Goal: Use online tool/utility: Utilize a website feature to perform a specific function

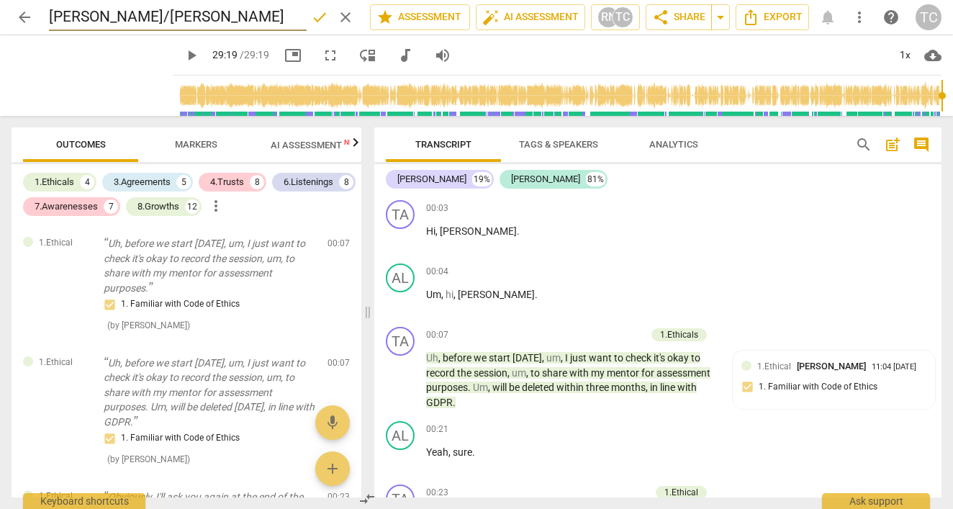
scroll to position [3897, 0]
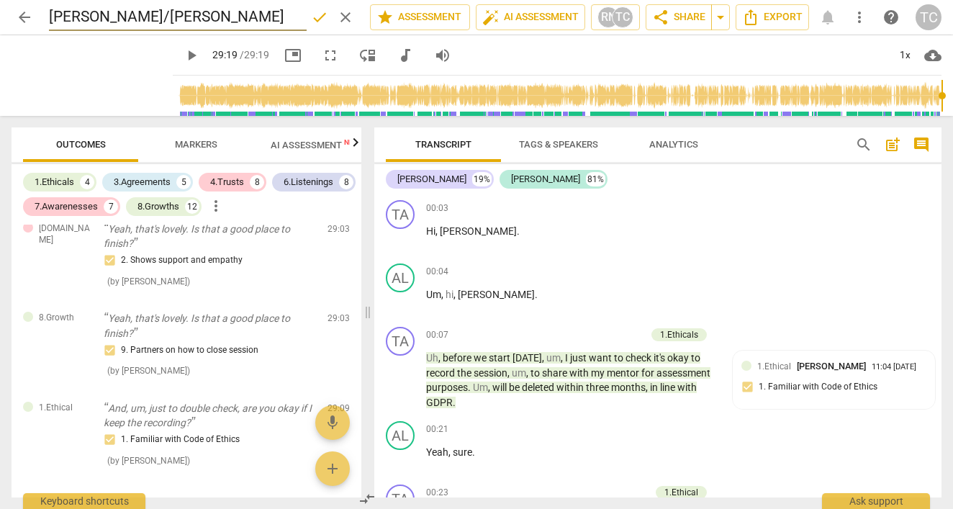
drag, startPoint x: 121, startPoint y: 14, endPoint x: 32, endPoint y: 19, distance: 89.4
click at [32, 19] on div "arrow_back [PERSON_NAME]/[PERSON_NAME] done clear star Assessment auto_fix_high…" at bounding box center [477, 17] width 930 height 27
click at [96, 14] on input "[PERSON_NAME] MODULE 3 COHORT 4" at bounding box center [178, 17] width 258 height 27
click at [137, 19] on input "[PERSON_NAME] MODULE 3 COHORT 4" at bounding box center [178, 17] width 258 height 27
click at [217, 17] on input "[PERSON_NAME], MODULE 3 COHORT 4" at bounding box center [178, 17] width 258 height 27
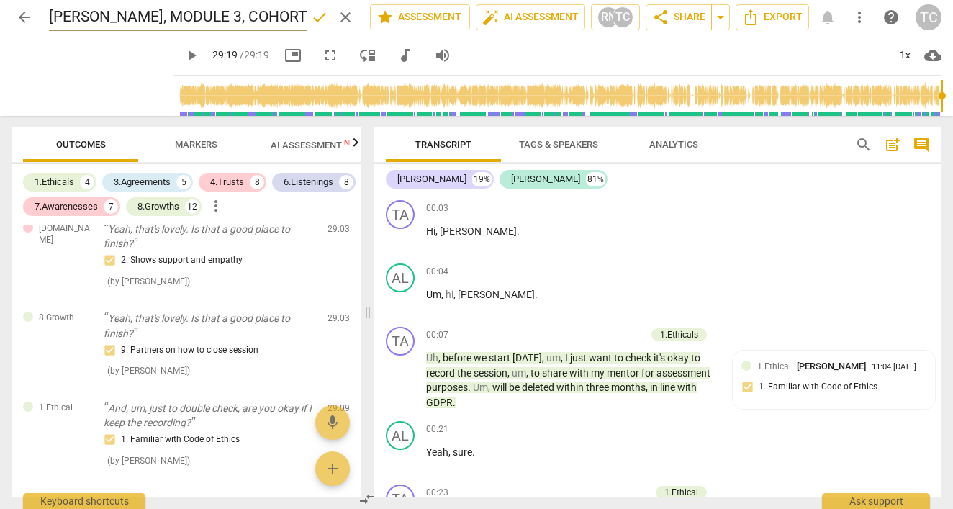
click at [295, 15] on input "[PERSON_NAME], MODULE 3, COHORT 4" at bounding box center [178, 17] width 258 height 27
type input "[PERSON_NAME], MODULE 3, COHORT 4"
click at [299, 149] on span "AI Assessment New" at bounding box center [315, 145] width 89 height 11
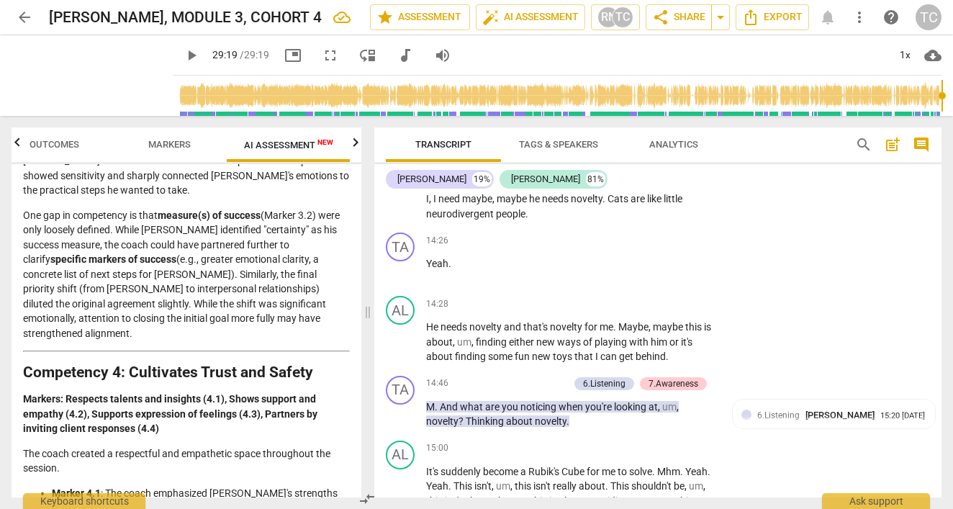
scroll to position [5678, 0]
click at [712, 375] on span "keyboard_arrow_right" at bounding box center [717, 383] width 17 height 17
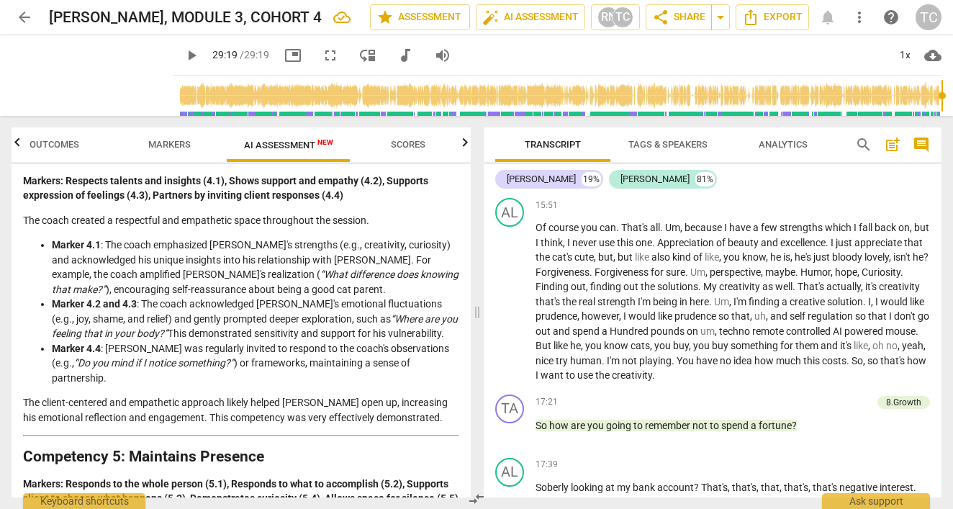
scroll to position [4853, 0]
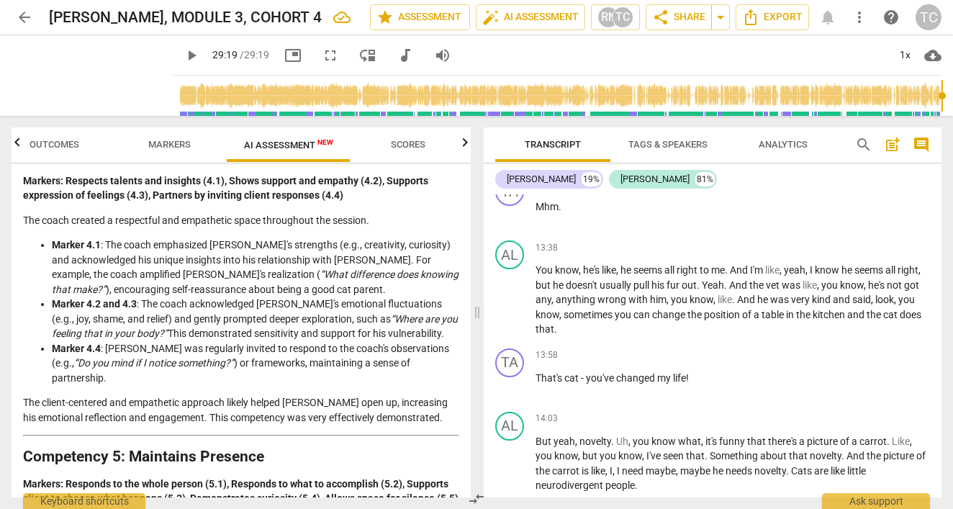
click at [689, 137] on span "Tags & Speakers" at bounding box center [668, 144] width 114 height 19
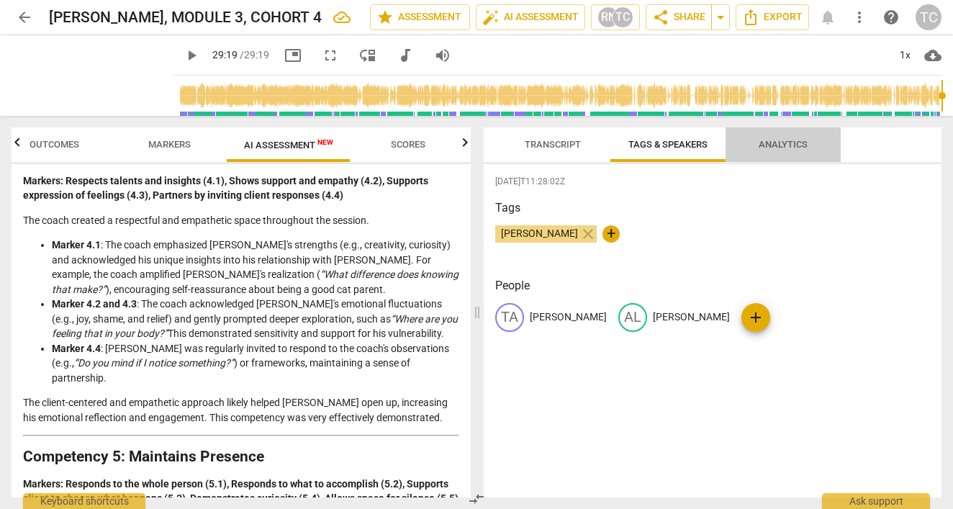
click at [770, 144] on span "Analytics" at bounding box center [782, 144] width 49 height 11
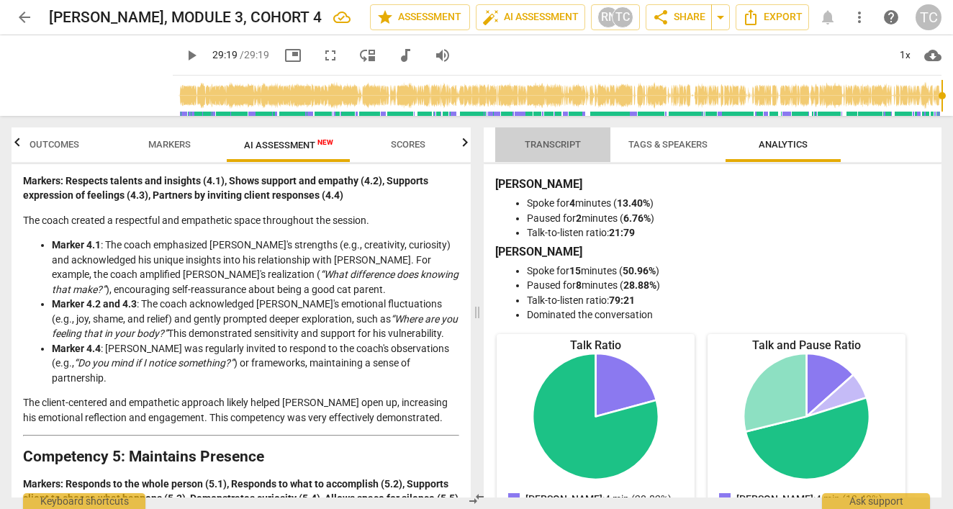
click at [550, 145] on span "Transcript" at bounding box center [552, 144] width 56 height 11
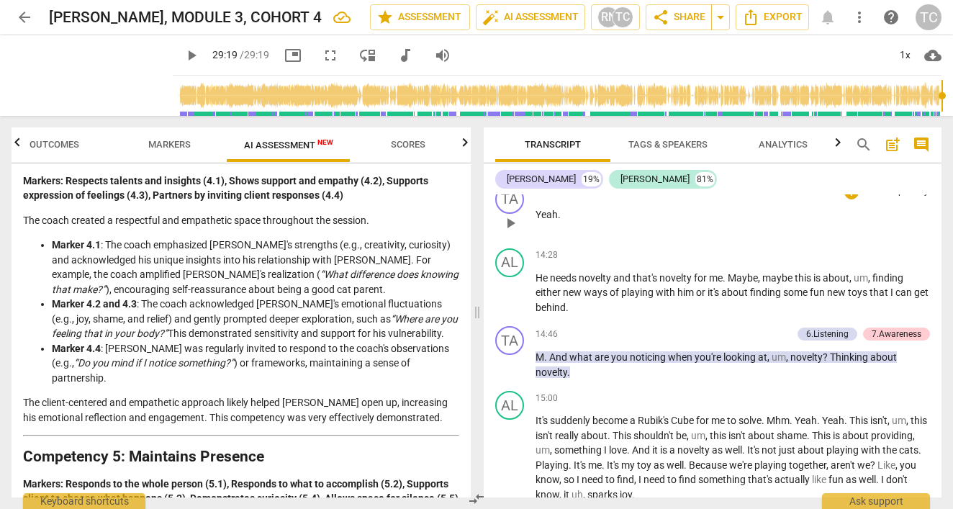
scroll to position [5180, 0]
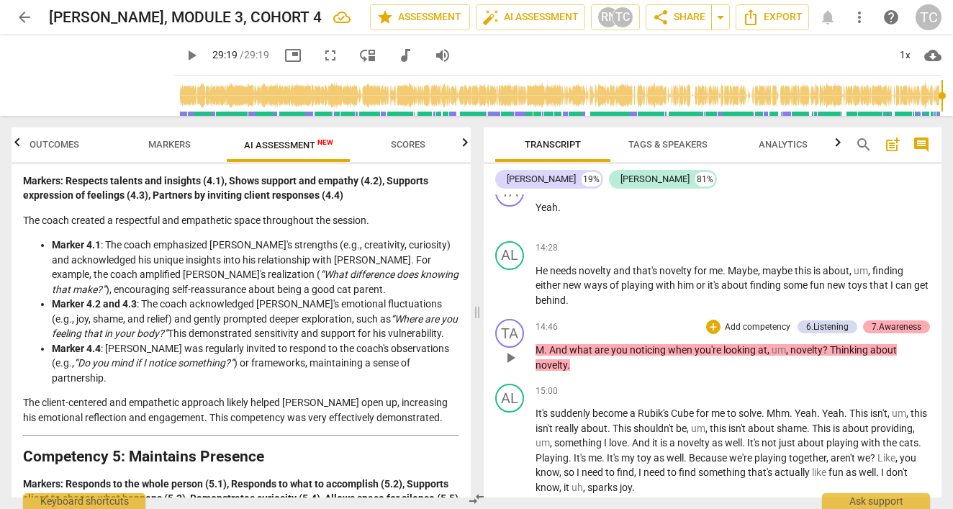
click at [878, 320] on div "7.Awareness" at bounding box center [896, 326] width 50 height 13
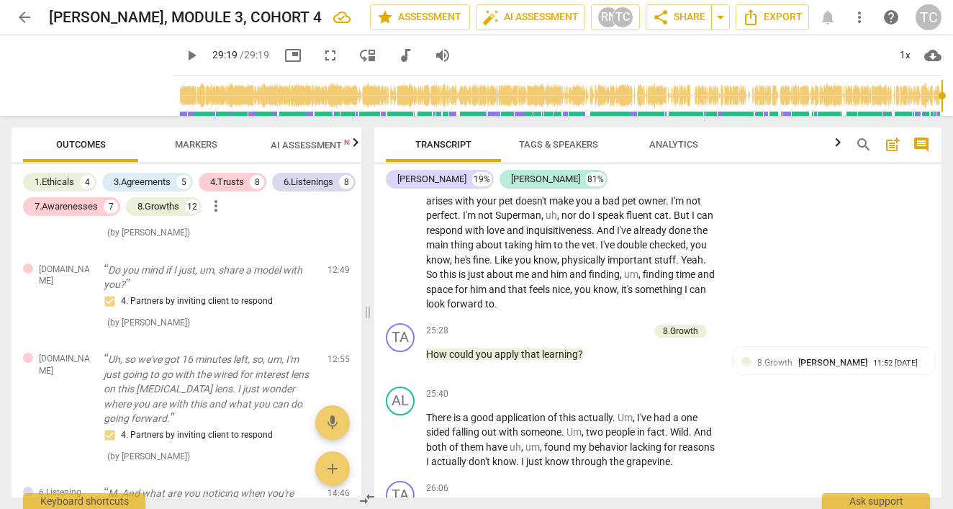
scroll to position [8707, 0]
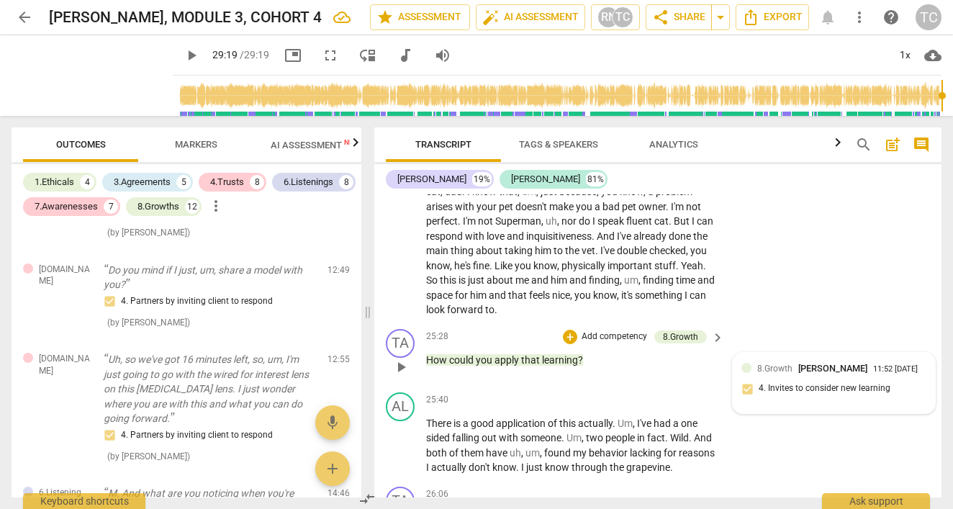
click at [779, 363] on span "8.Growth" at bounding box center [774, 368] width 35 height 10
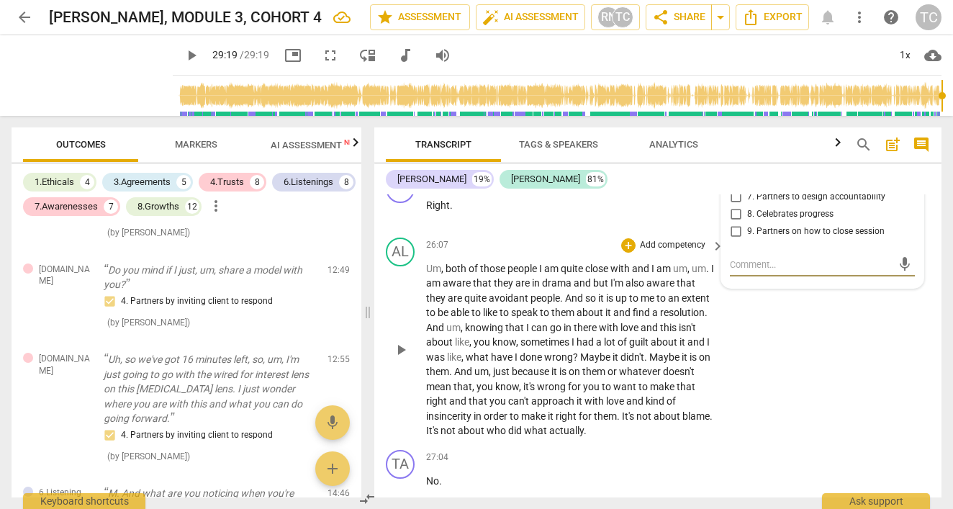
scroll to position [9021, 0]
click at [617, 350] on span "it" at bounding box center [616, 356] width 8 height 12
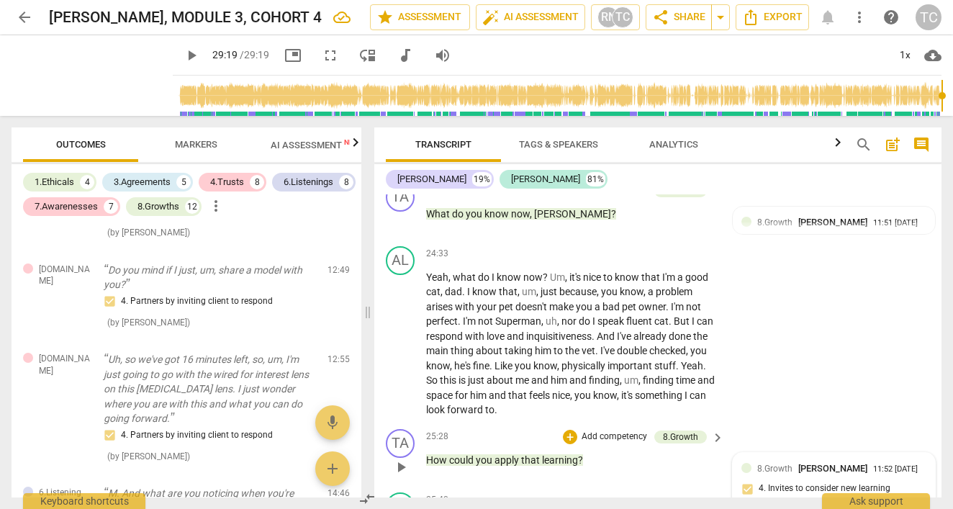
scroll to position [8603, 0]
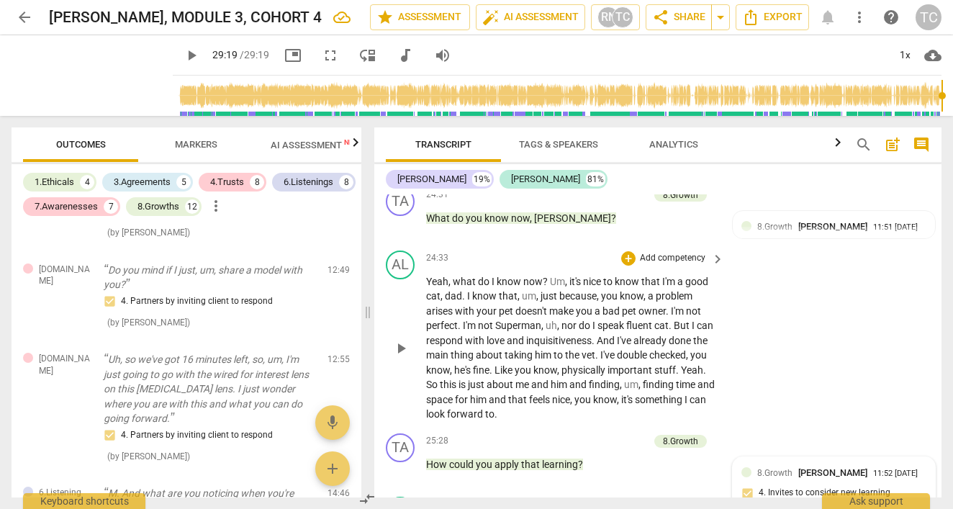
click at [443, 290] on span "," at bounding box center [442, 296] width 4 height 12
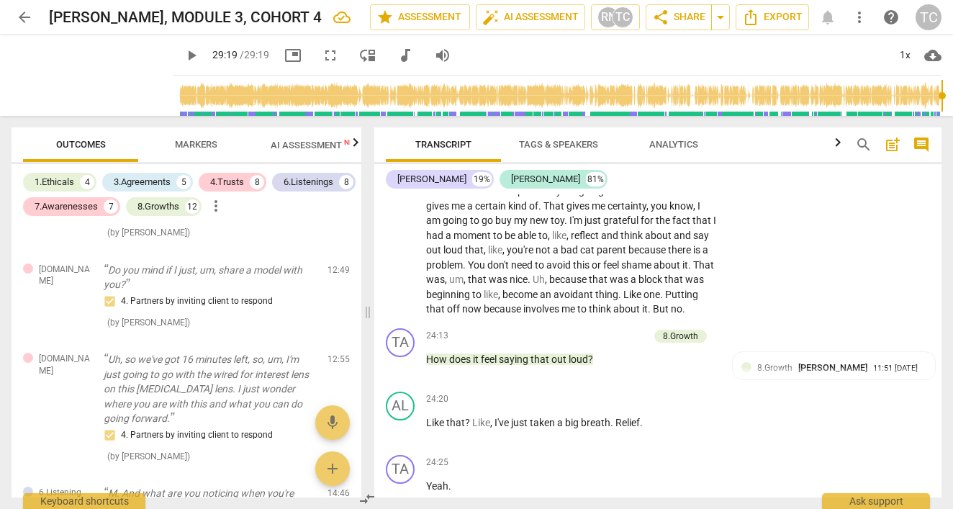
scroll to position [8208, 0]
click at [690, 330] on div "8.Growth" at bounding box center [680, 336] width 35 height 13
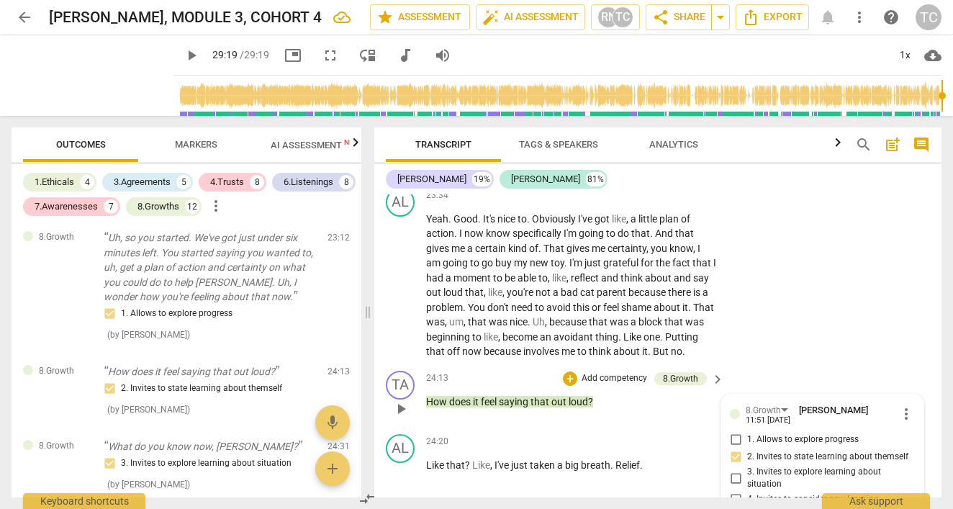
scroll to position [8185, 0]
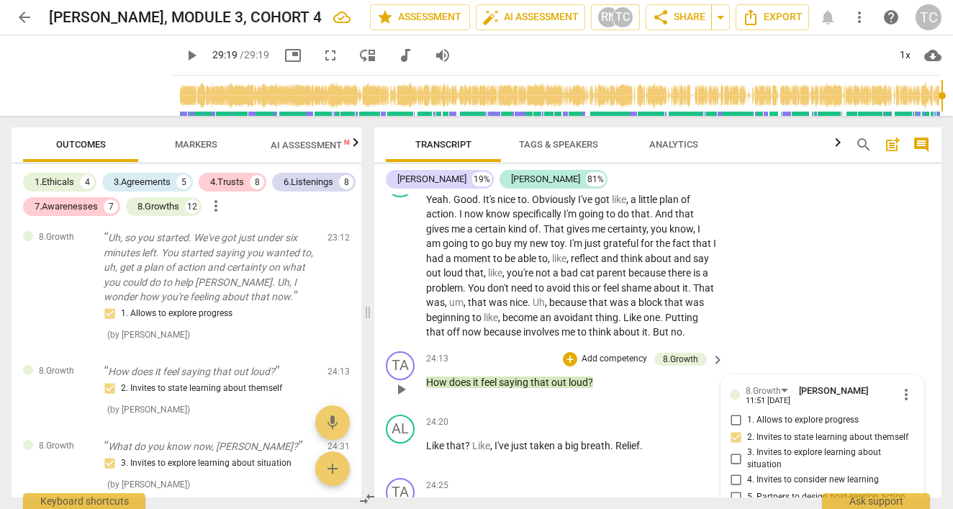
click at [899, 386] on span "more_vert" at bounding box center [905, 394] width 17 height 17
click at [920, 355] on li "Delete" at bounding box center [916, 359] width 50 height 27
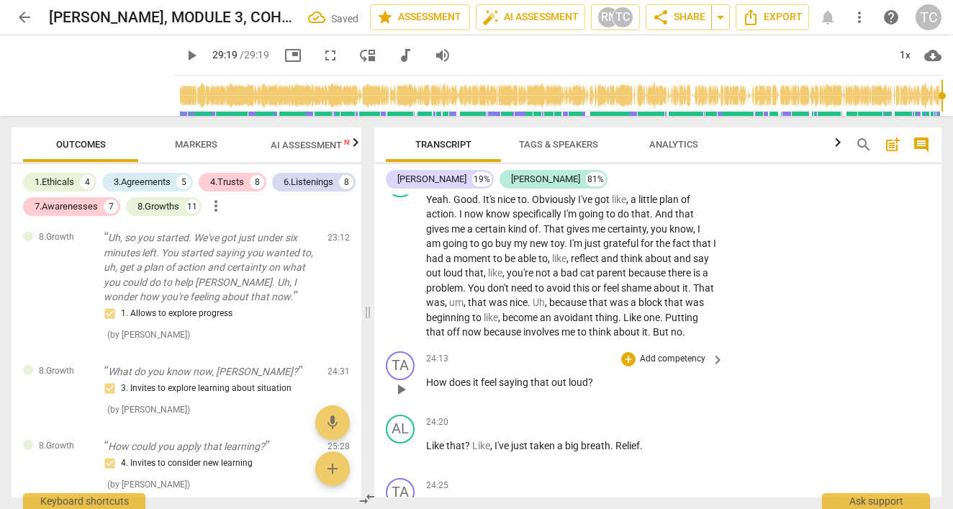
click at [604, 351] on div "24:13 + Add competency keyboard_arrow_right" at bounding box center [575, 359] width 299 height 16
click at [669, 353] on p "Add competency" at bounding box center [672, 359] width 68 height 13
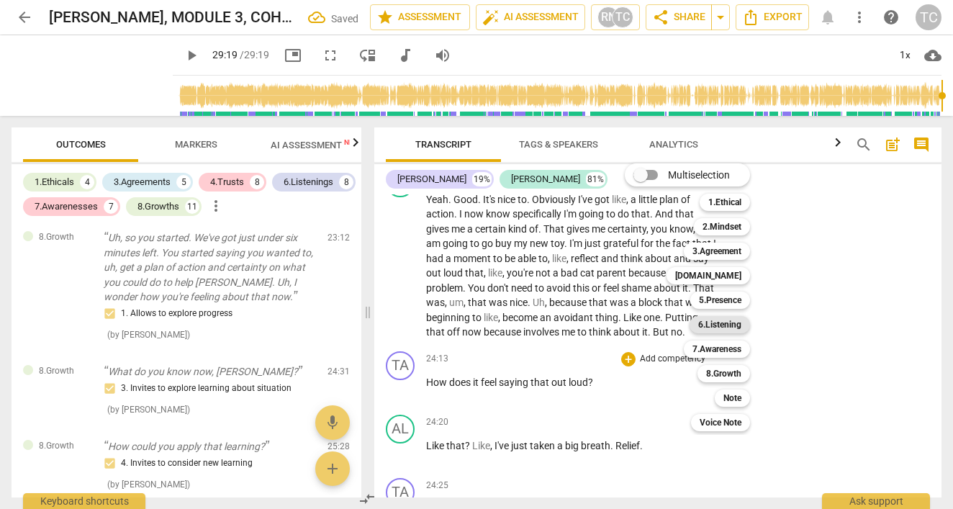
click at [717, 322] on b "6.Listening" at bounding box center [719, 324] width 43 height 17
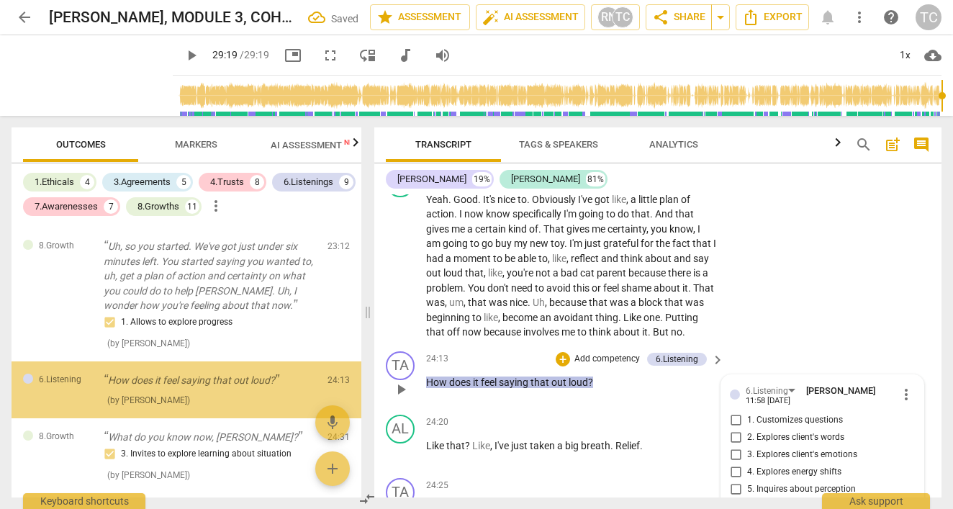
scroll to position [8187, 0]
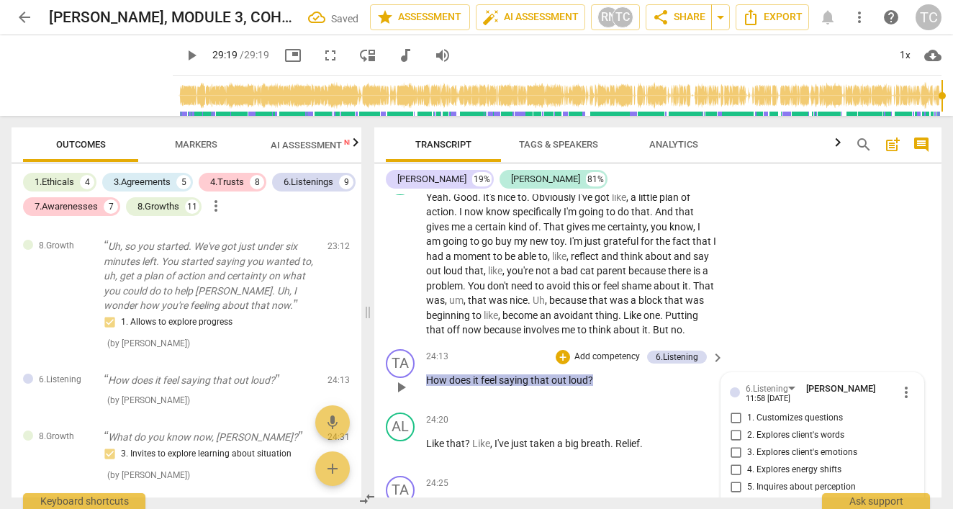
click at [735, 444] on input "3. Explores client's emotions" at bounding box center [735, 452] width 23 height 17
checkbox input "true"
click at [759, 343] on div "TA play_arrow pause 24:13 + Add competency 6.Listening keyboard_arrow_right How…" at bounding box center [657, 374] width 567 height 63
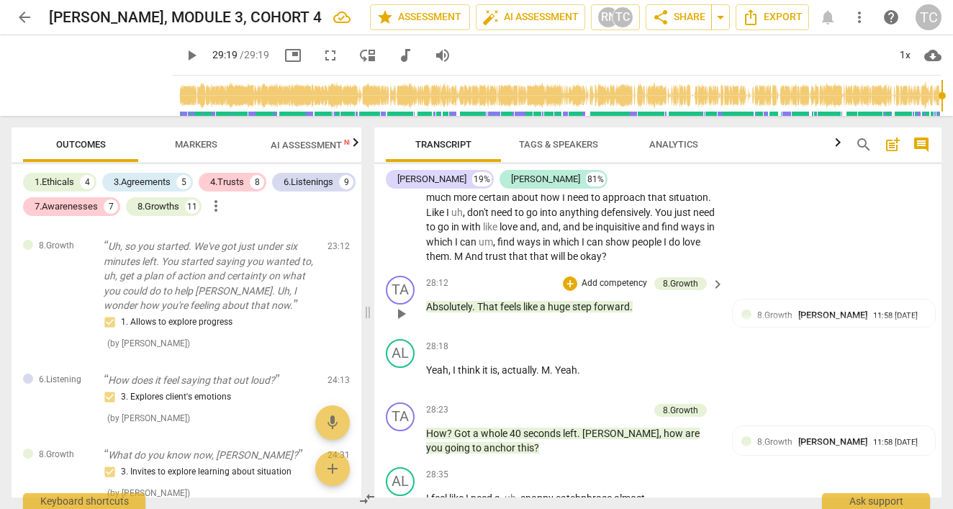
scroll to position [9663, 0]
click at [316, 141] on span "AI Assessment New" at bounding box center [315, 145] width 89 height 11
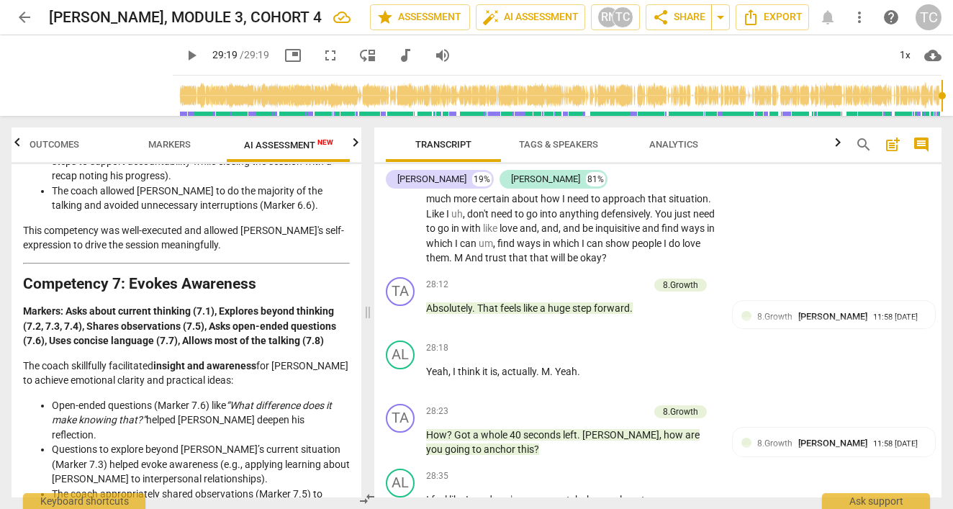
scroll to position [2253, 0]
click at [160, 144] on span "Markers" at bounding box center [169, 144] width 42 height 11
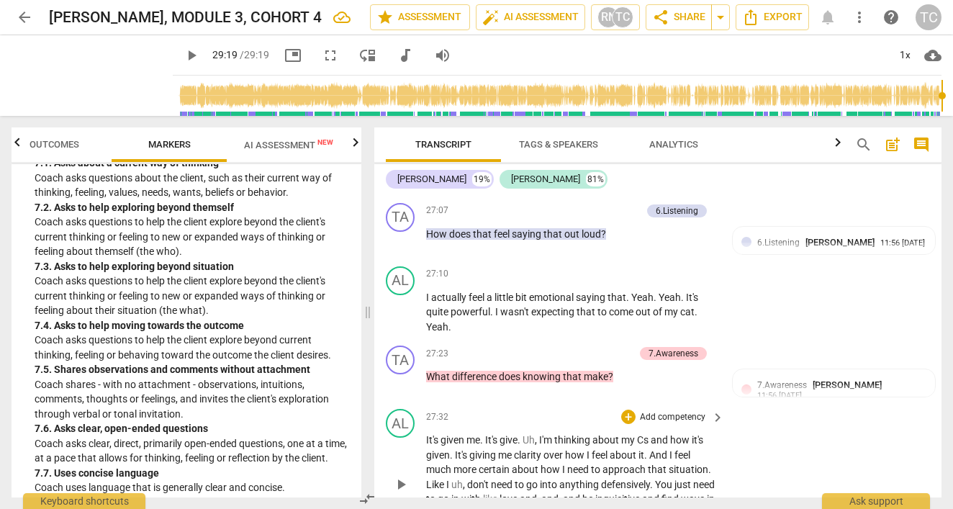
scroll to position [9390, 0]
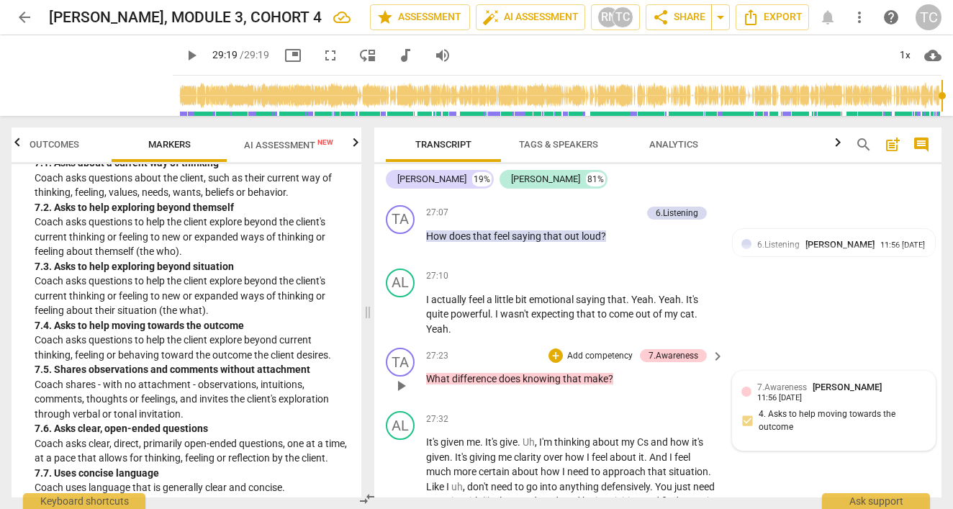
click at [759, 382] on span "7.Awareness" at bounding box center [782, 387] width 50 height 10
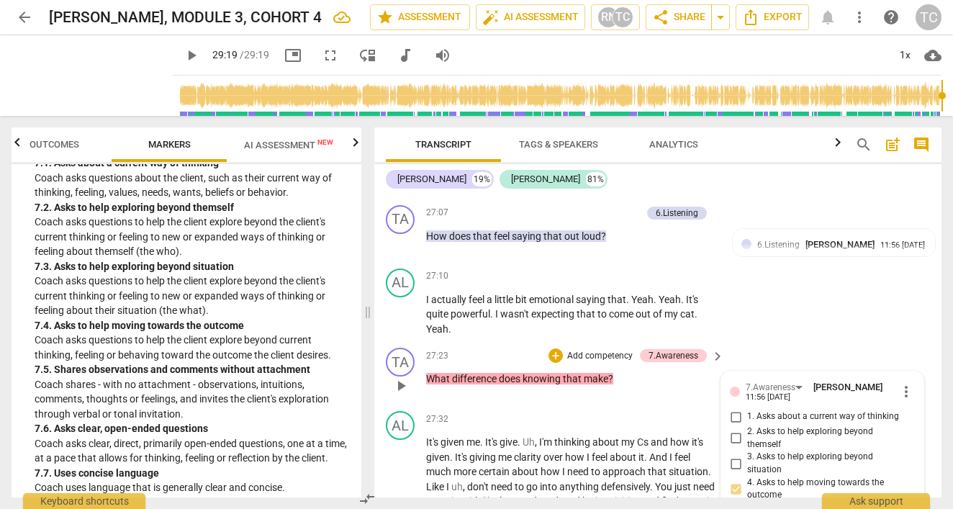
scroll to position [9571, 0]
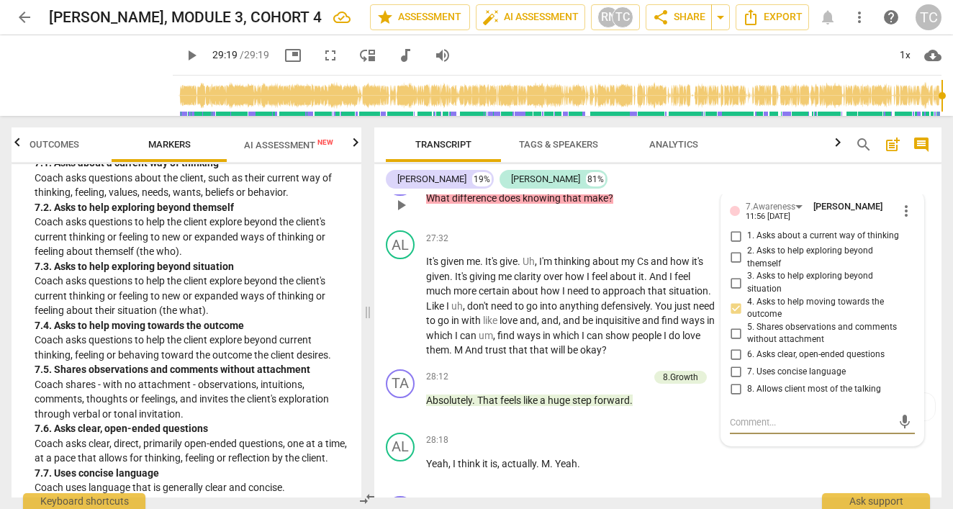
click at [730, 299] on input "4. Asks to help moving towards the outcome" at bounding box center [735, 307] width 23 height 17
click at [735, 299] on input "4. Asks to help moving towards the outcome" at bounding box center [735, 307] width 23 height 17
checkbox input "false"
click at [734, 346] on input "6. Asks clear, open-ended questions" at bounding box center [735, 354] width 23 height 17
checkbox input "true"
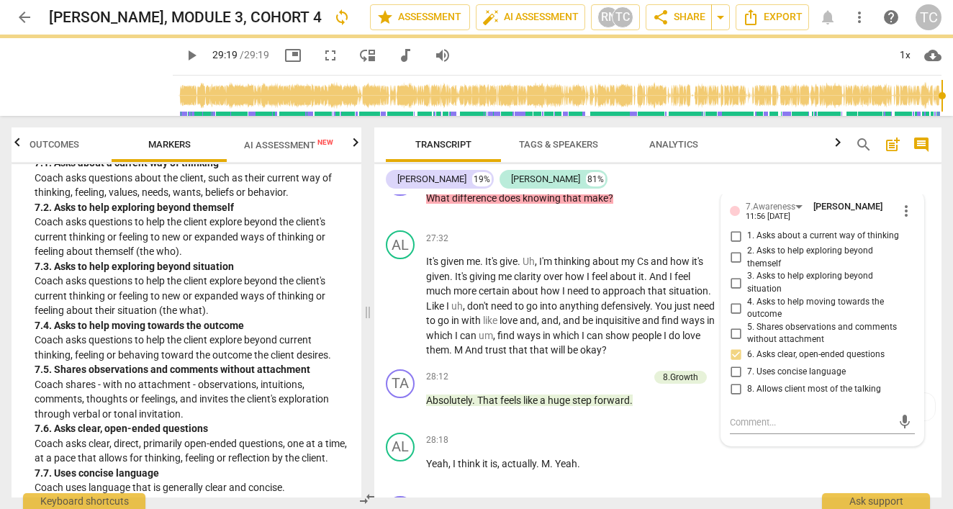
click at [705, 185] on div "[PERSON_NAME] 19% [PERSON_NAME] 81%" at bounding box center [658, 179] width 544 height 24
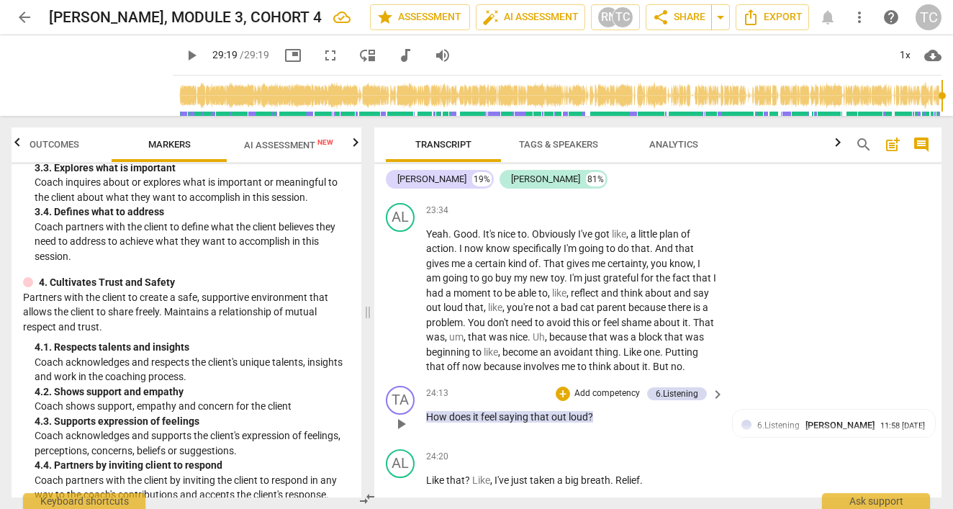
scroll to position [8149, 0]
